Goal: Task Accomplishment & Management: Use online tool/utility

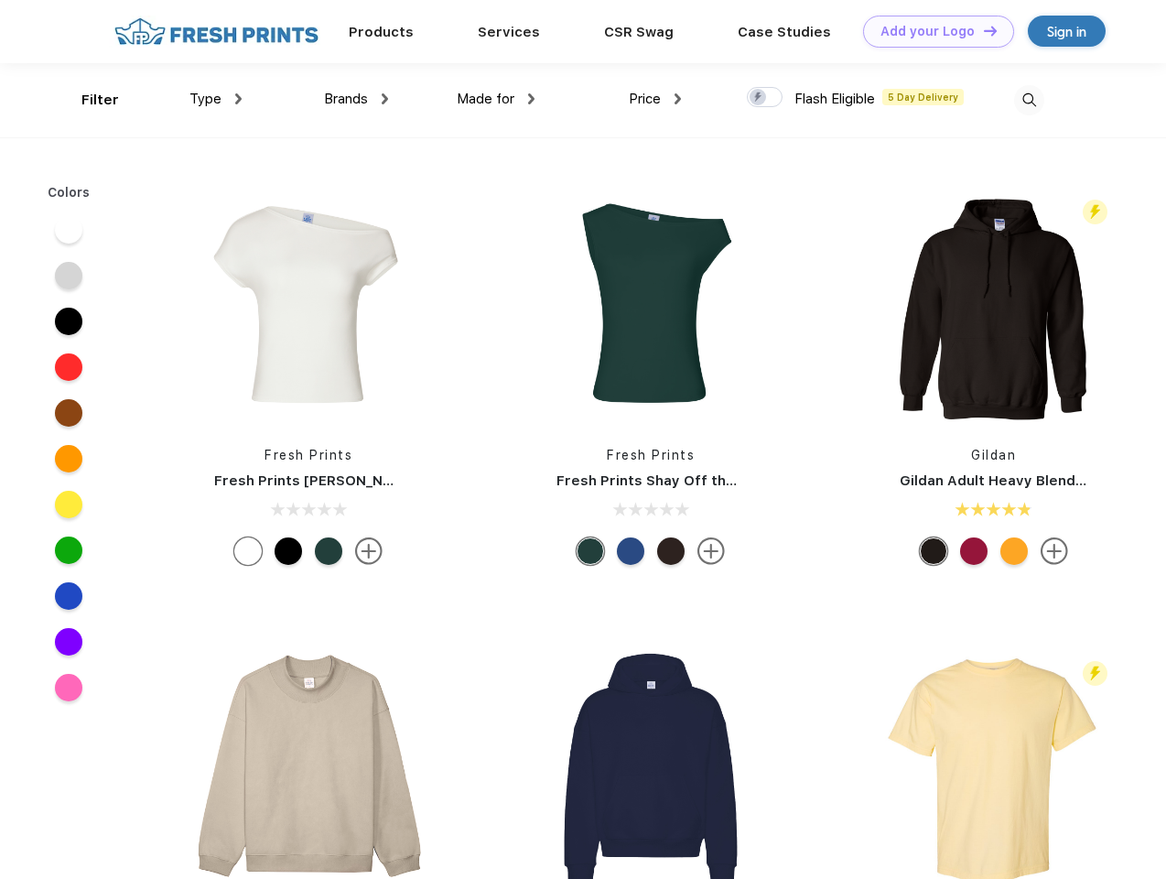
click at [932, 31] on link "Add your Logo Design Tool" at bounding box center [938, 32] width 151 height 32
click at [0, 0] on div "Design Tool" at bounding box center [0, 0] width 0 height 0
click at [982, 30] on link "Add your Logo Design Tool" at bounding box center [938, 32] width 151 height 32
click at [88, 100] on div "Filter" at bounding box center [100, 100] width 38 height 21
click at [216, 99] on span "Type" at bounding box center [206, 99] width 32 height 16
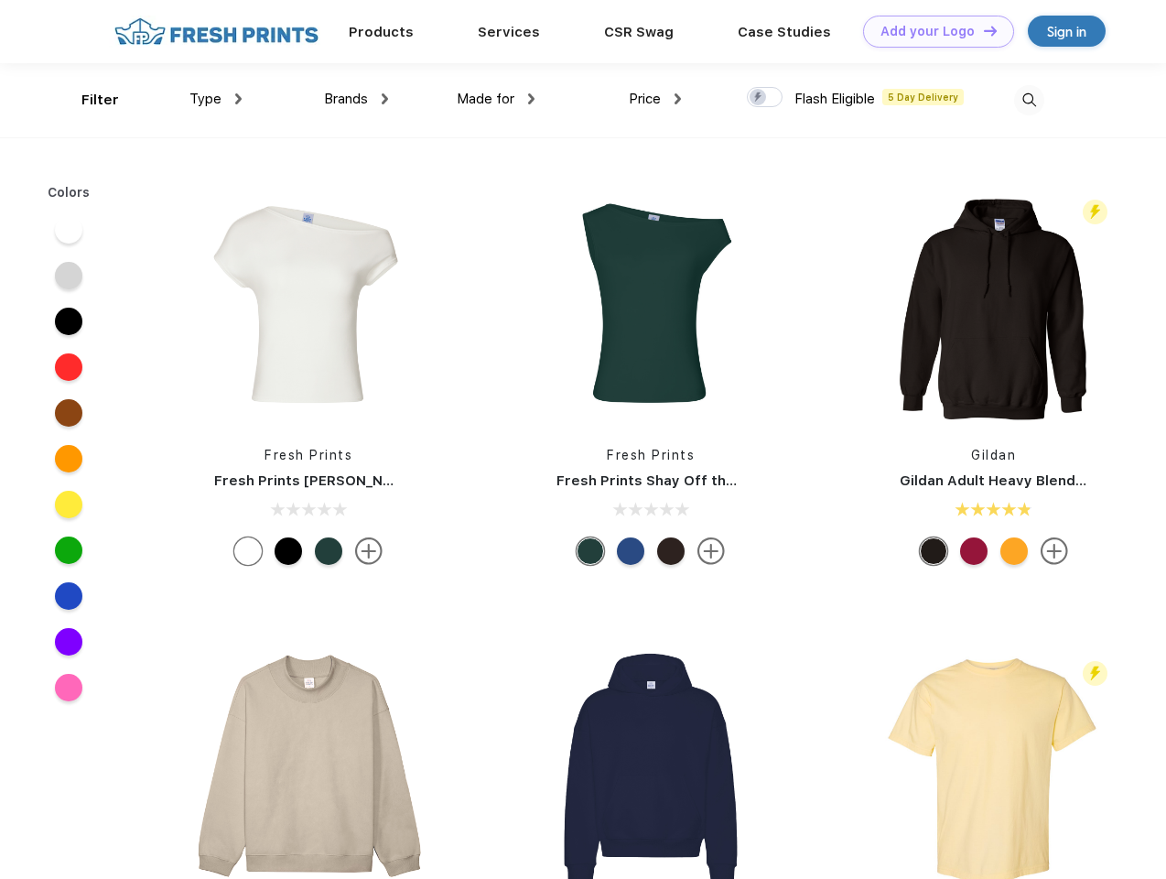
click at [356, 99] on span "Brands" at bounding box center [346, 99] width 44 height 16
click at [496, 99] on span "Made for" at bounding box center [486, 99] width 58 height 16
click at [655, 99] on span "Price" at bounding box center [645, 99] width 32 height 16
click at [765, 98] on div at bounding box center [765, 97] width 36 height 20
click at [759, 98] on input "checkbox" at bounding box center [753, 92] width 12 height 12
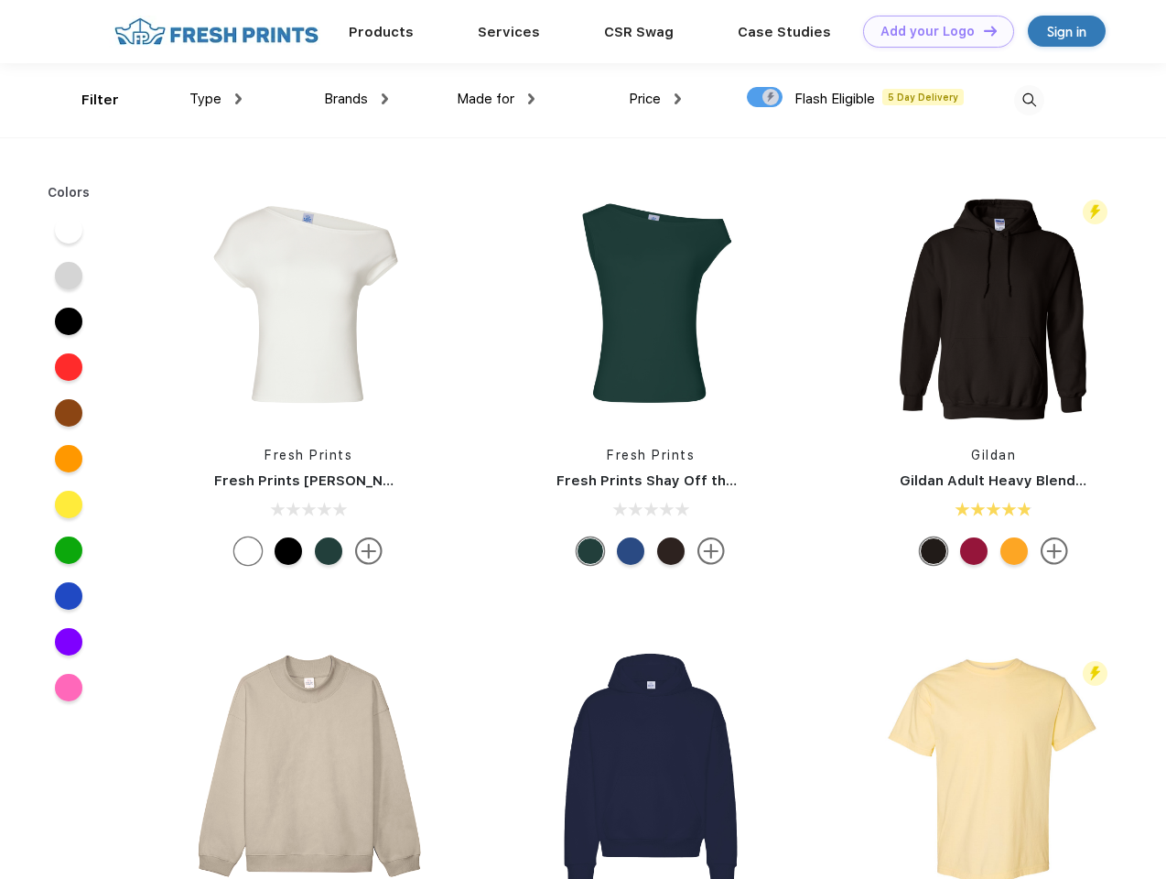
click at [1029, 100] on img at bounding box center [1029, 100] width 30 height 30
